Goal: Task Accomplishment & Management: Manage account settings

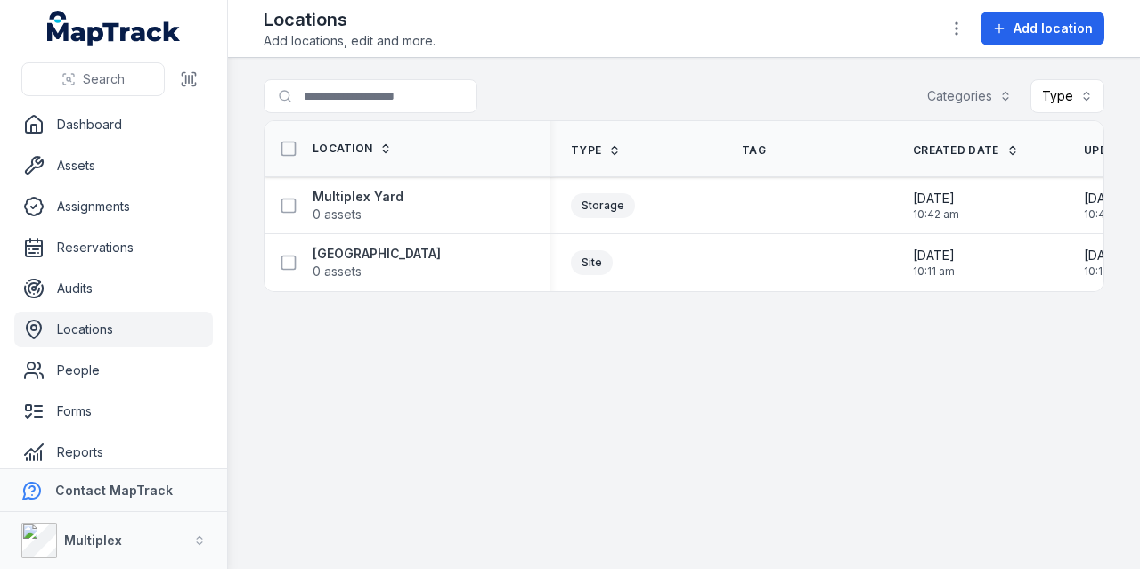
click at [363, 200] on strong "Multiplex Yard" at bounding box center [358, 197] width 91 height 18
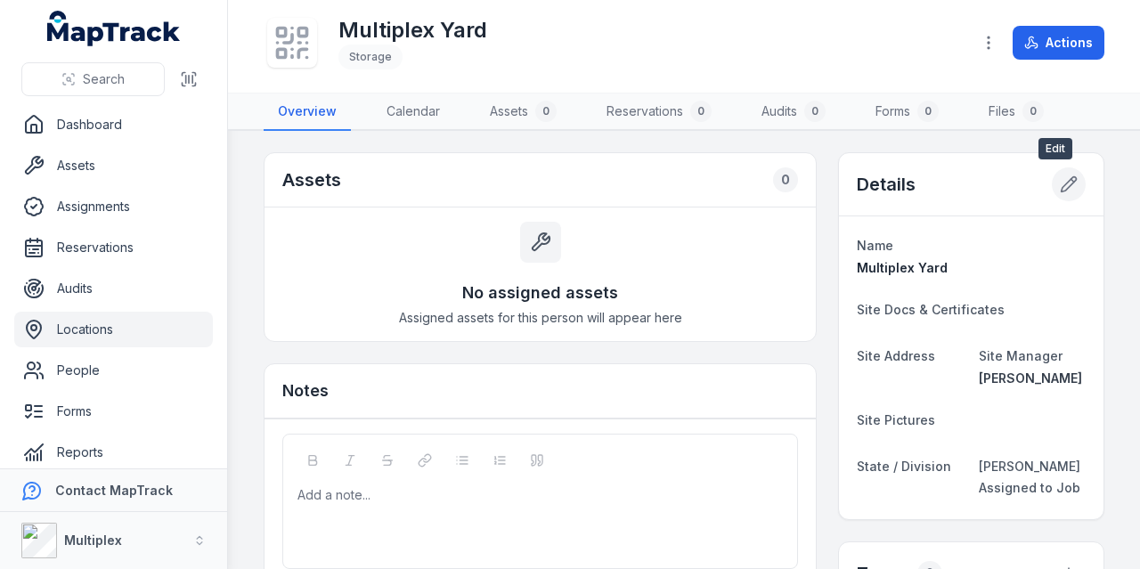
click at [1061, 180] on icon at bounding box center [1068, 184] width 15 height 15
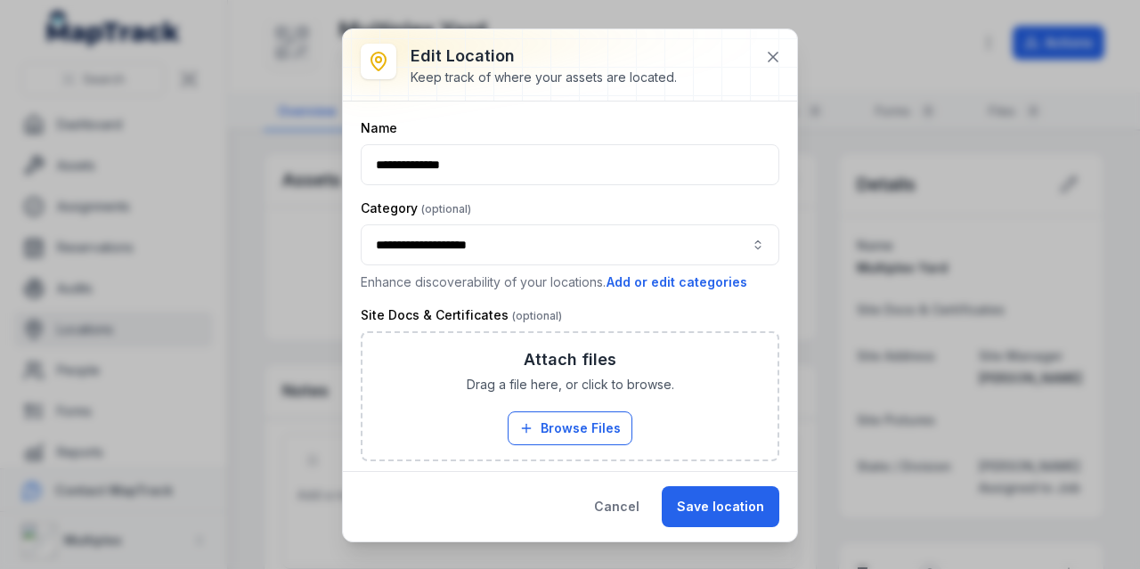
click at [538, 240] on button "**********" at bounding box center [570, 244] width 419 height 41
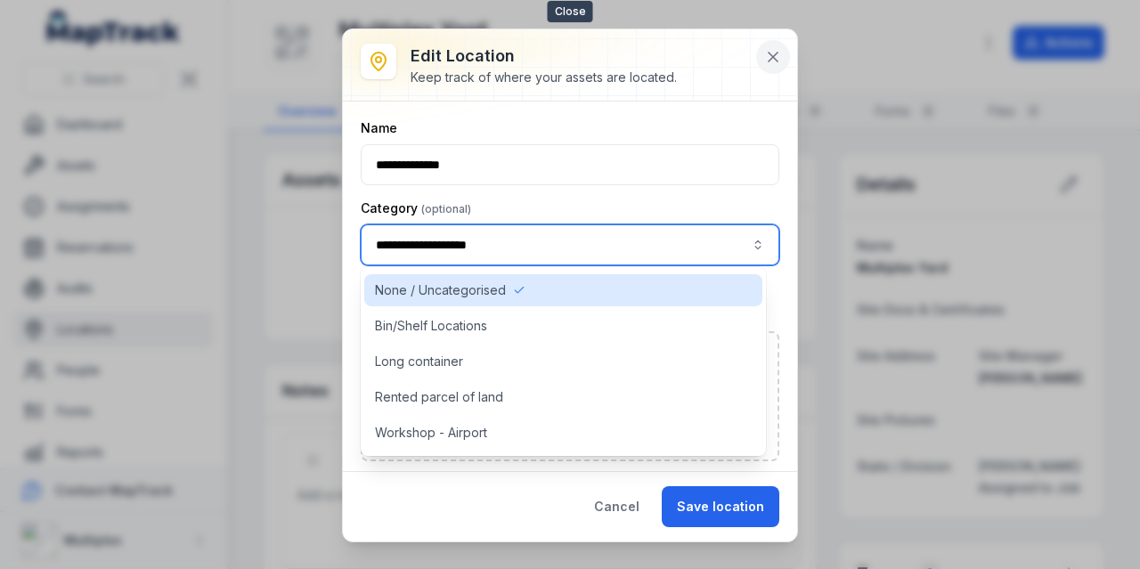
click at [770, 49] on icon at bounding box center [773, 57] width 18 height 18
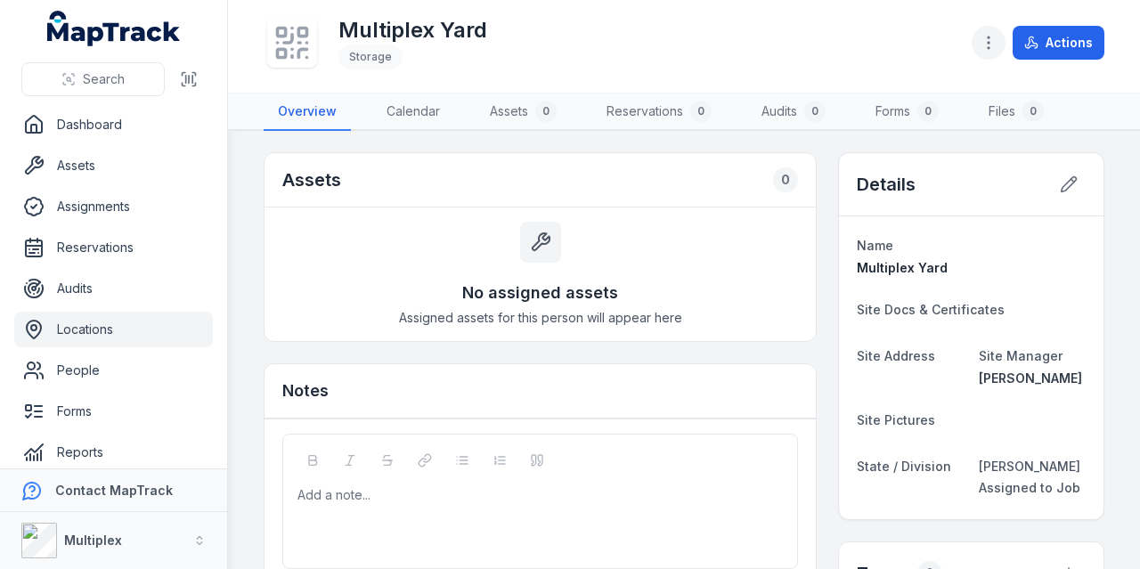
click at [984, 48] on icon "button" at bounding box center [988, 43] width 18 height 18
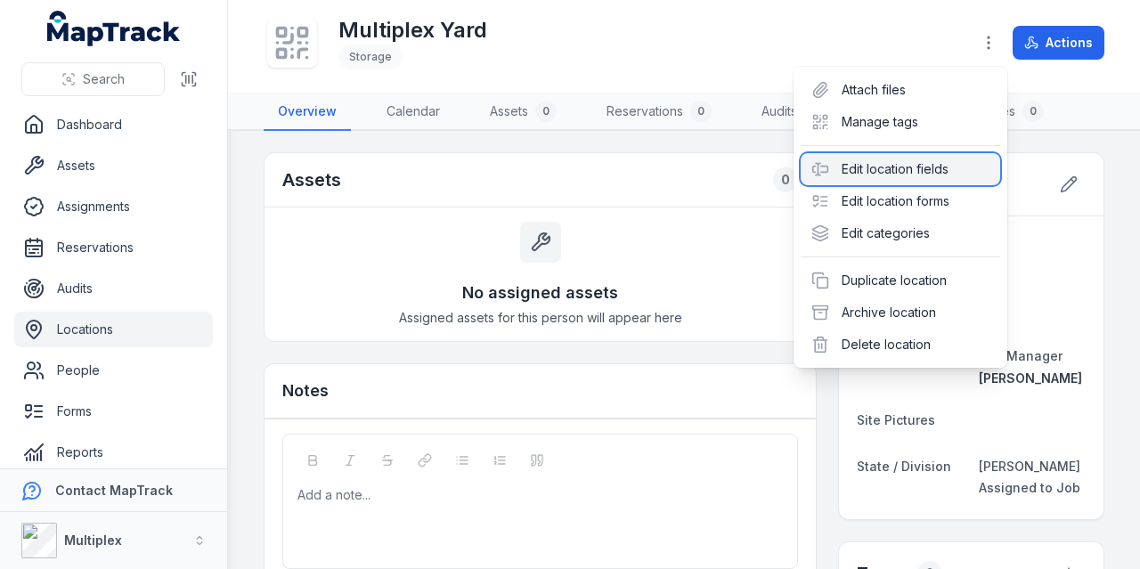
click at [923, 171] on div "Edit location fields" at bounding box center [900, 169] width 199 height 32
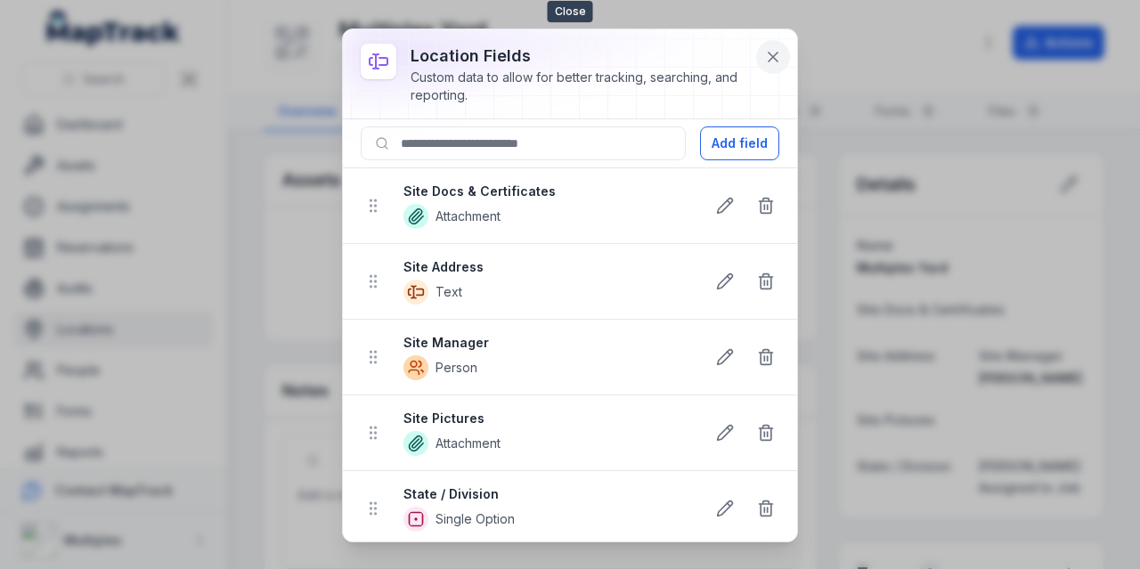
click at [777, 53] on icon at bounding box center [772, 57] width 9 height 9
